Goal: Information Seeking & Learning: Learn about a topic

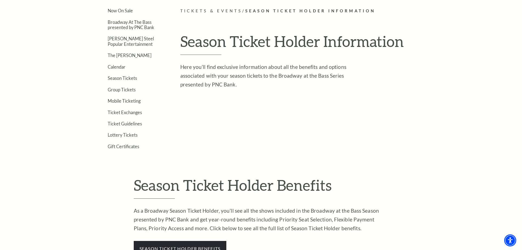
scroll to position [192, 0]
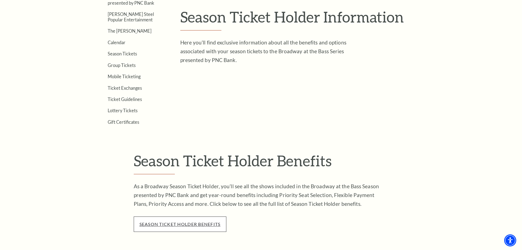
click at [168, 225] on link "season ticket holder benefits" at bounding box center [180, 223] width 81 height 5
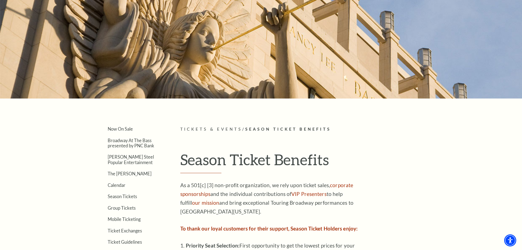
scroll to position [110, 0]
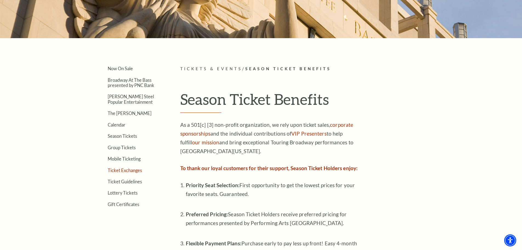
click at [127, 169] on link "Ticket Exchanges" at bounding box center [125, 170] width 34 height 5
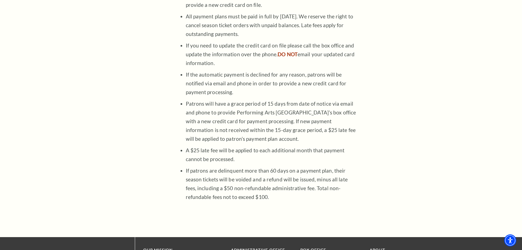
scroll to position [439, 0]
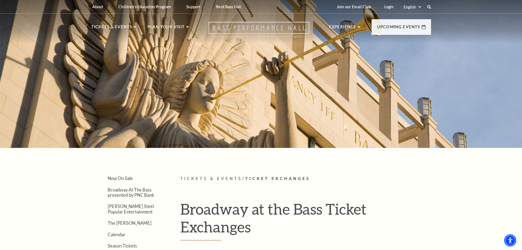
click at [253, 29] on icon "Open this option" at bounding box center [259, 30] width 101 height 16
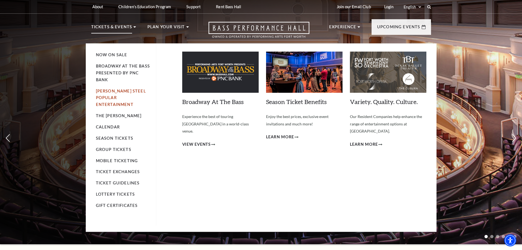
click at [113, 91] on link "[PERSON_NAME] Steel Popular Entertainment" at bounding box center [121, 98] width 50 height 18
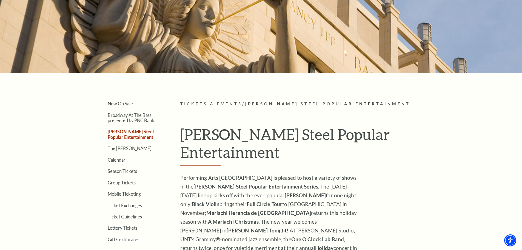
scroll to position [110, 0]
